Goal: Use online tool/utility

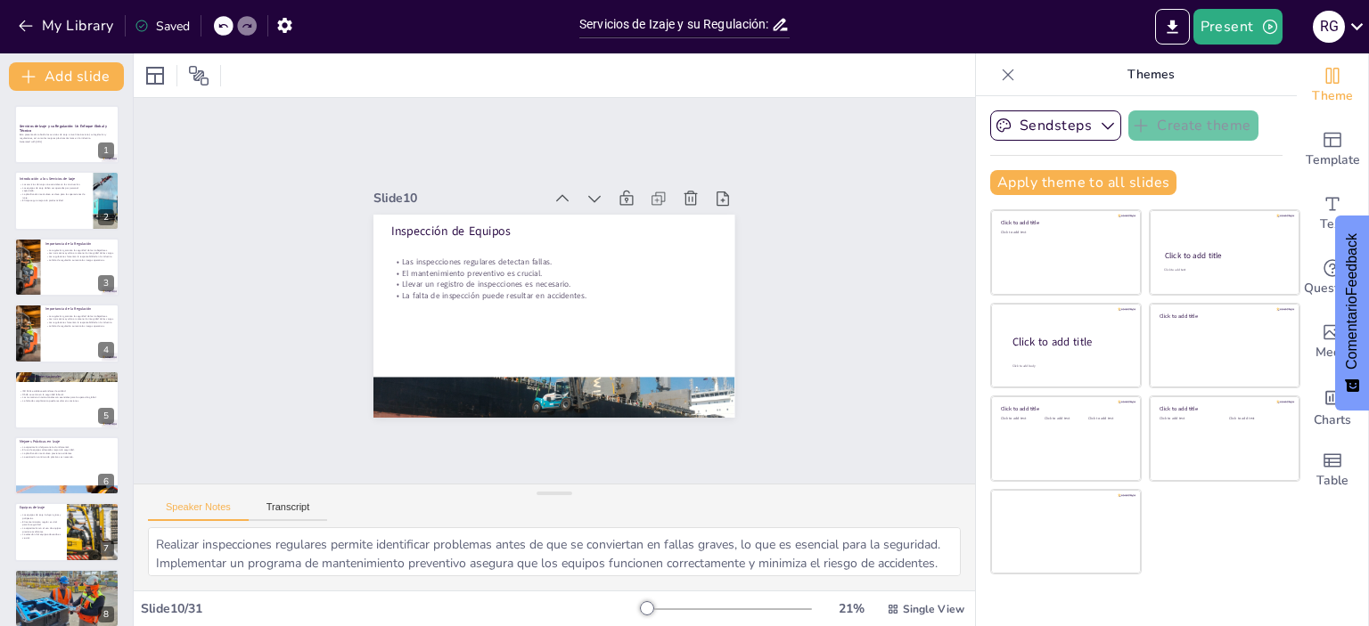
scroll to position [97, 0]
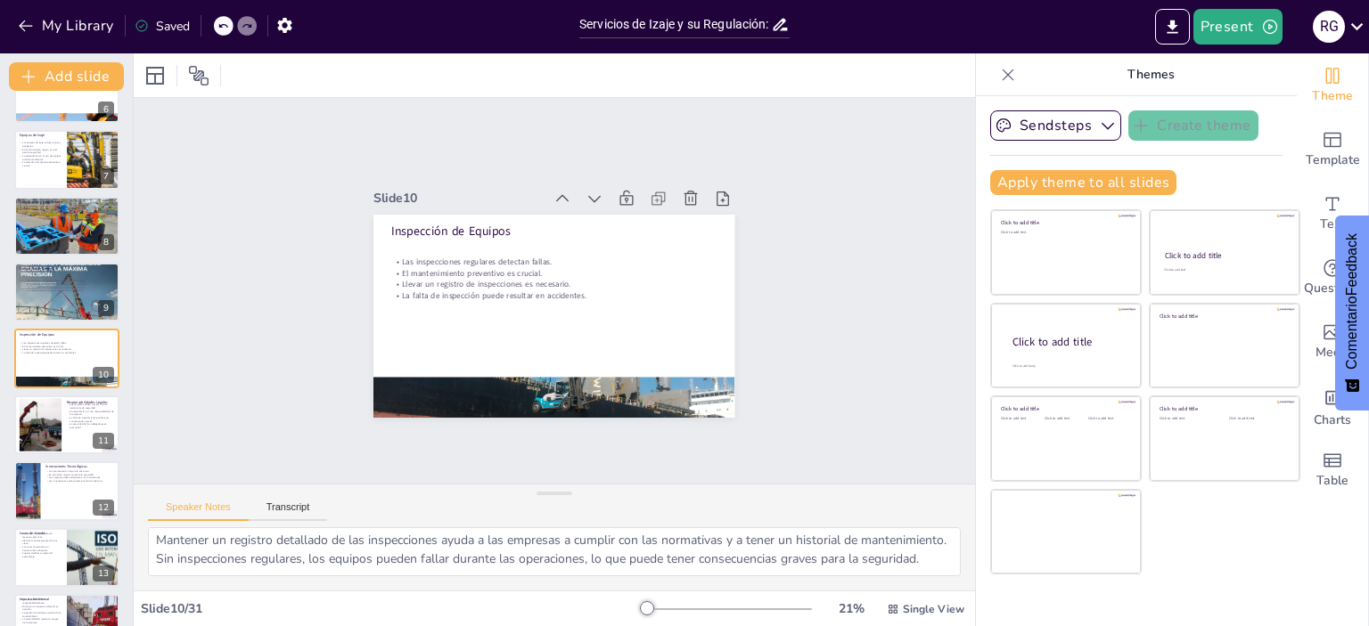
checkbox input "true"
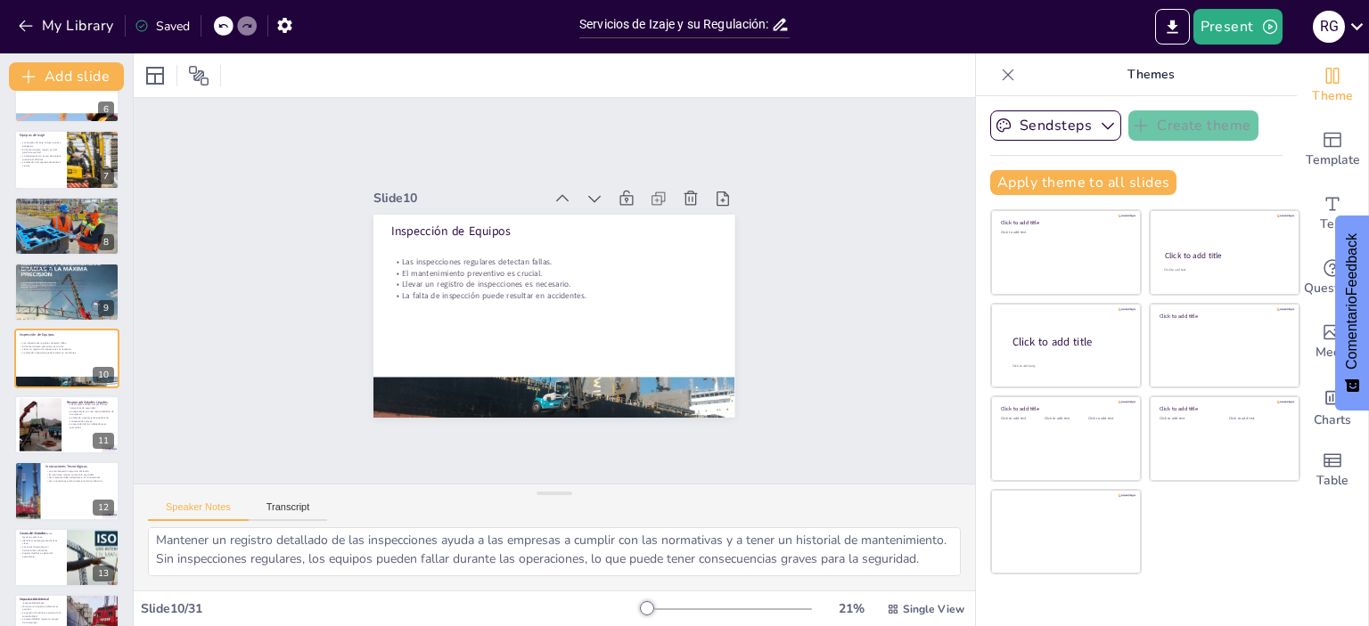
checkbox input "true"
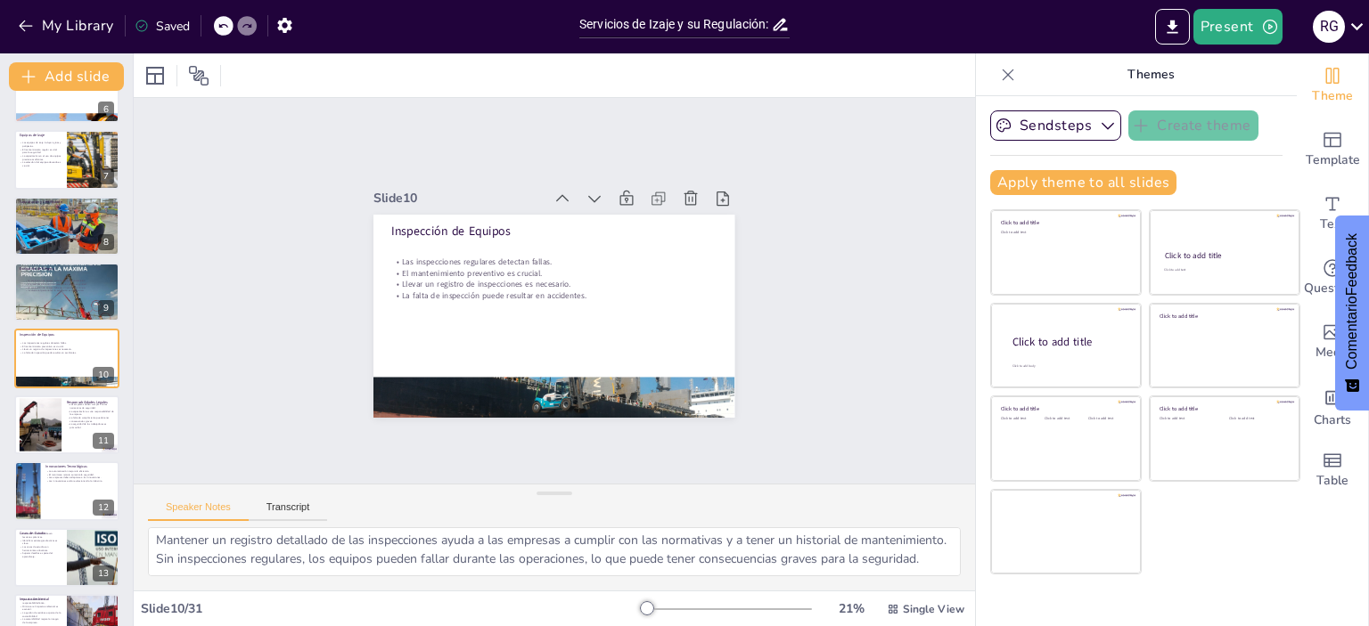
checkbox input "true"
